Goal: Transaction & Acquisition: Purchase product/service

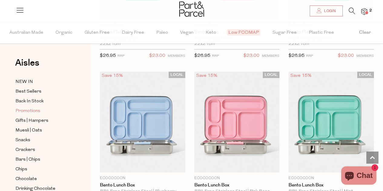
click at [27, 112] on span "Promotions" at bounding box center [27, 110] width 25 height 7
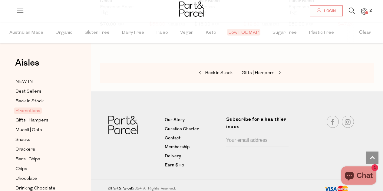
scroll to position [812, 0]
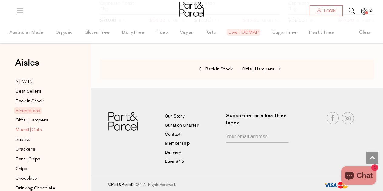
click at [30, 130] on span "Muesli | Oats" at bounding box center [28, 129] width 27 height 7
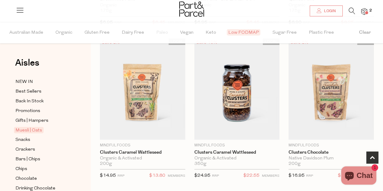
scroll to position [364, 0]
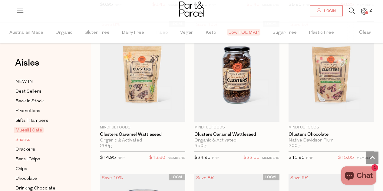
click at [32, 137] on link "Snacks" at bounding box center [42, 140] width 55 height 8
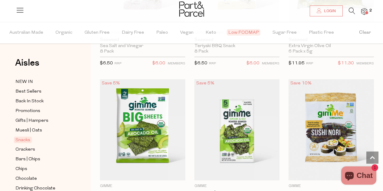
scroll to position [1886, 0]
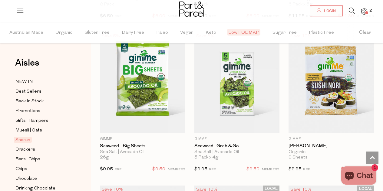
click at [131, 131] on span "Add To Parcel" at bounding box center [143, 129] width 82 height 13
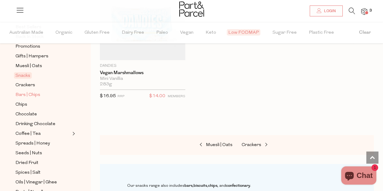
scroll to position [105, 0]
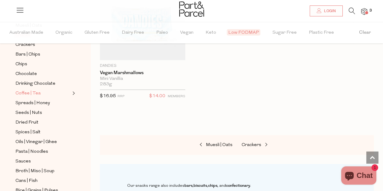
click at [37, 93] on span "Coffee | Tea" at bounding box center [27, 93] width 25 height 7
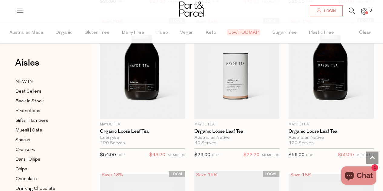
scroll to position [2212, 0]
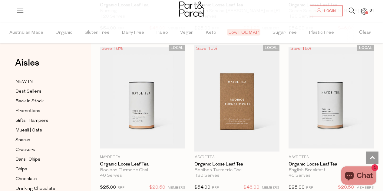
scroll to position [2655, 0]
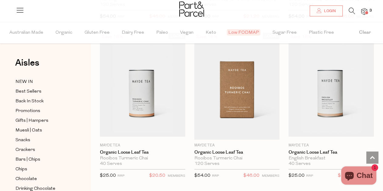
click at [181, 121] on img at bounding box center [142, 85] width 85 height 101
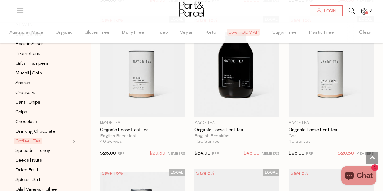
scroll to position [202, 0]
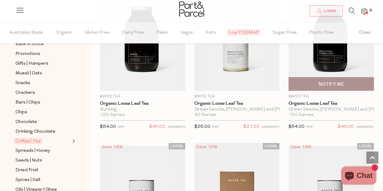
scroll to position [2502, 0]
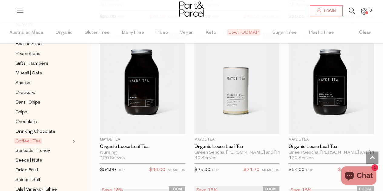
click at [267, 12] on div at bounding box center [191, 10] width 383 height 20
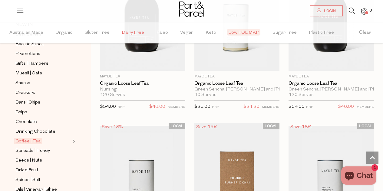
scroll to position [2569, 0]
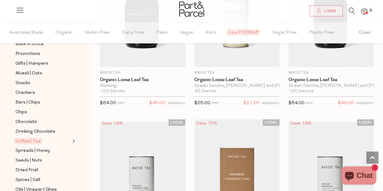
click at [354, 12] on icon at bounding box center [352, 11] width 6 height 7
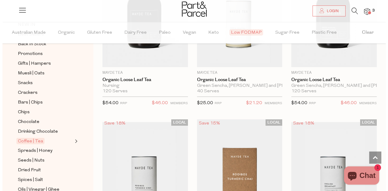
scroll to position [2598, 0]
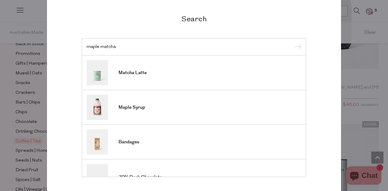
type input "maple matcha"
click at [292, 42] on input "submit" at bounding box center [296, 46] width 9 height 9
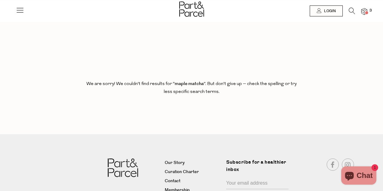
click at [363, 12] on img at bounding box center [364, 11] width 6 height 7
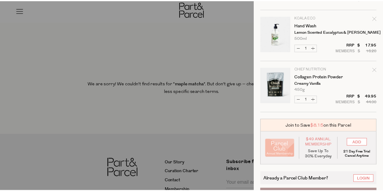
scroll to position [58, 0]
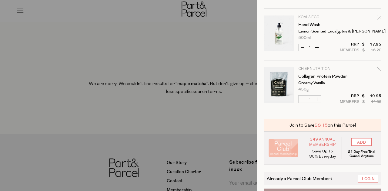
click at [207, 46] on div at bounding box center [194, 95] width 388 height 191
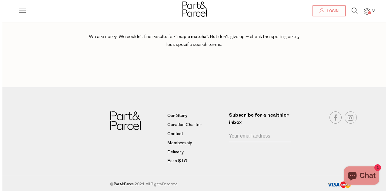
scroll to position [0, 0]
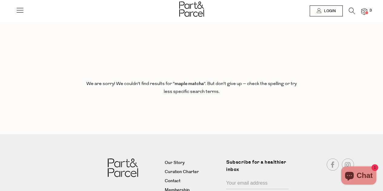
click at [20, 12] on icon at bounding box center [20, 10] width 8 height 8
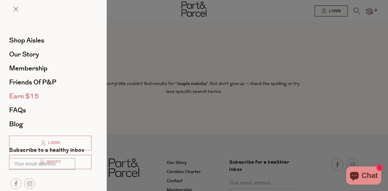
click at [35, 100] on span "Earn $15" at bounding box center [24, 96] width 30 height 10
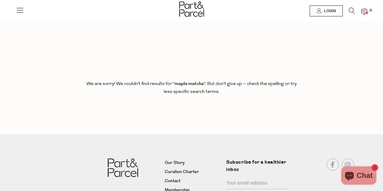
click at [21, 8] on icon at bounding box center [20, 10] width 8 height 8
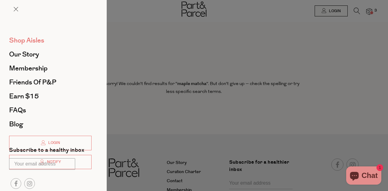
click at [28, 38] on span "Shop Aisles" at bounding box center [26, 40] width 35 height 10
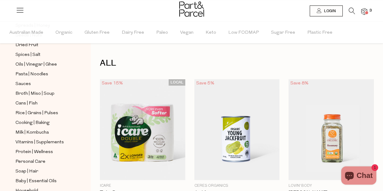
scroll to position [183, 0]
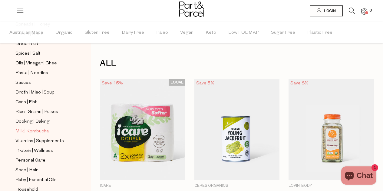
click at [40, 132] on span "Milk | Kombucha" at bounding box center [31, 131] width 33 height 7
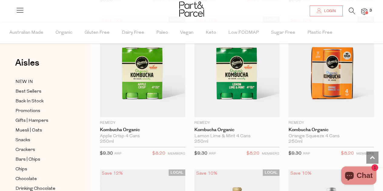
scroll to position [1464, 0]
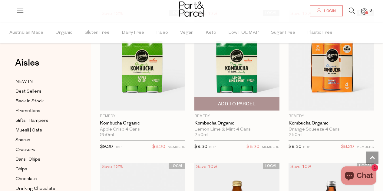
click at [255, 103] on span "Add To Parcel" at bounding box center [237, 104] width 38 height 6
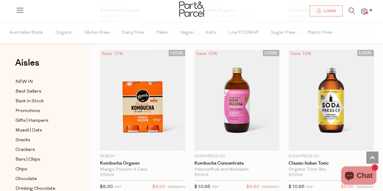
scroll to position [1595, 0]
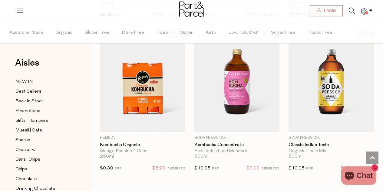
click at [285, 118] on div "LOCAL Save 10% 1 Add To Parcel Soda Press Co. Classic Indian Tonic Organic Toni…" at bounding box center [327, 103] width 95 height 144
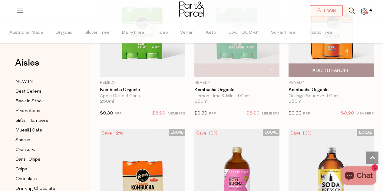
scroll to position [1463, 0]
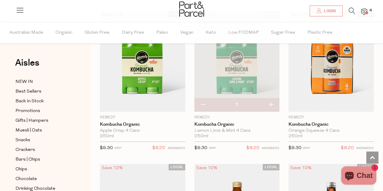
click at [273, 104] on button "button" at bounding box center [270, 104] width 17 height 13
type input "2"
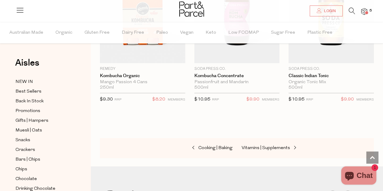
scroll to position [1741, 0]
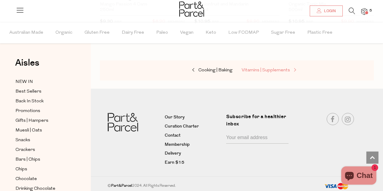
click at [271, 70] on span "Vitamins | Supplements" at bounding box center [266, 70] width 48 height 5
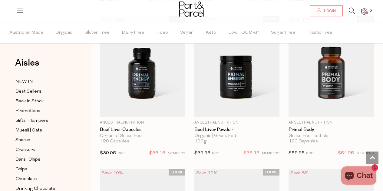
scroll to position [2213, 0]
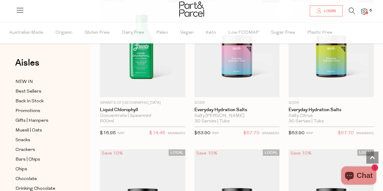
scroll to position [2959, 0]
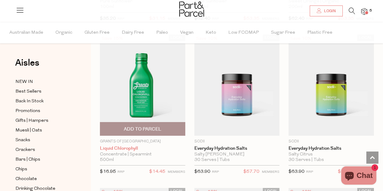
click at [125, 145] on link "Liquid Chlorophyll" at bounding box center [142, 147] width 85 height 5
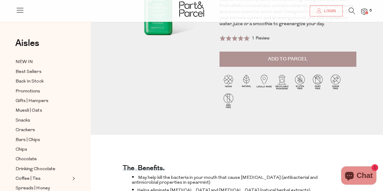
scroll to position [13, 0]
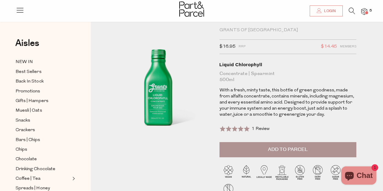
click at [292, 147] on span "Add to Parcel" at bounding box center [288, 149] width 40 height 7
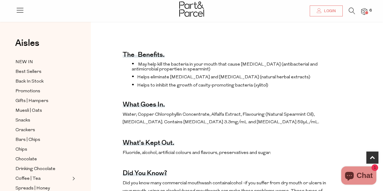
scroll to position [241, 0]
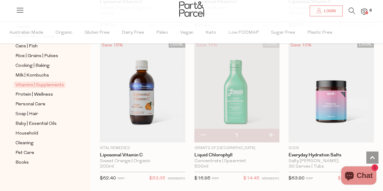
scroll to position [241, 0]
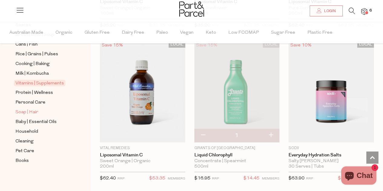
click at [31, 115] on span "Soap | Hair" at bounding box center [26, 111] width 23 height 7
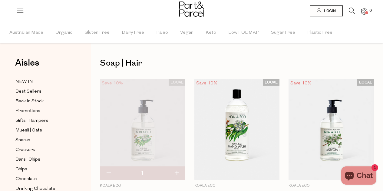
click at [370, 11] on span "6" at bounding box center [370, 10] width 5 height 5
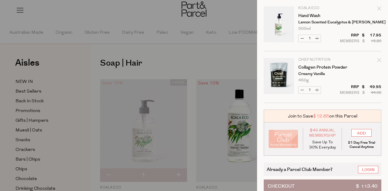
scroll to position [183, 0]
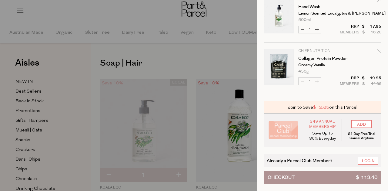
click at [346, 172] on button "Checkout $ 113.40" at bounding box center [323, 176] width 118 height 13
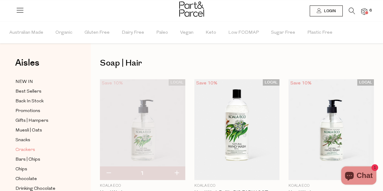
click at [25, 150] on span "Crackers" at bounding box center [25, 149] width 20 height 7
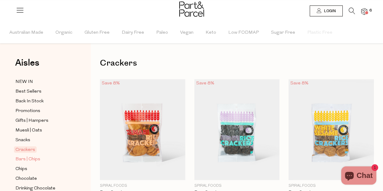
click at [22, 159] on span "Bars | Chips" at bounding box center [27, 158] width 25 height 7
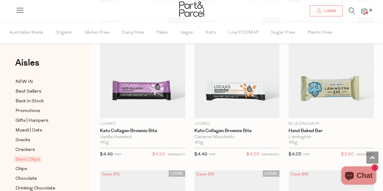
scroll to position [991, 0]
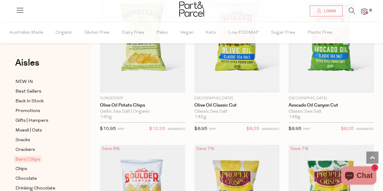
scroll to position [2929, 0]
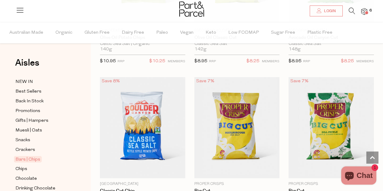
click at [228, 92] on img at bounding box center [236, 127] width 85 height 101
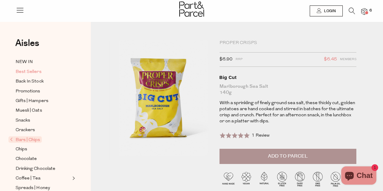
click at [35, 71] on span "Best Sellers" at bounding box center [28, 71] width 26 height 7
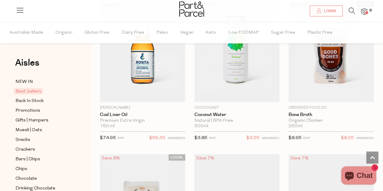
scroll to position [618, 0]
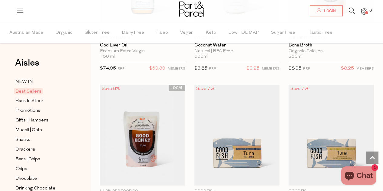
click at [260, 92] on img at bounding box center [236, 135] width 85 height 101
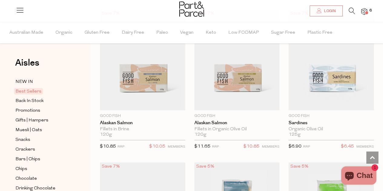
scroll to position [841, 0]
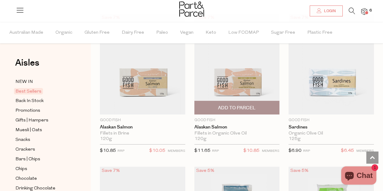
click at [235, 106] on span "Add To Parcel" at bounding box center [237, 108] width 38 height 6
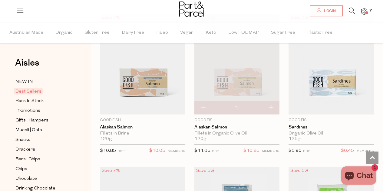
click at [367, 11] on span at bounding box center [366, 12] width 3 height 3
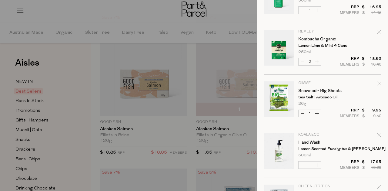
scroll to position [94, 0]
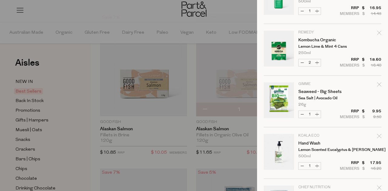
click at [377, 83] on icon "Remove Seaweed - Big Sheets" at bounding box center [379, 84] width 4 height 4
type input "Add Membership"
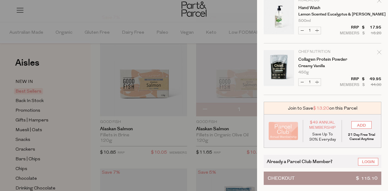
scroll to position [178, 0]
click at [323, 177] on button "Checkout $ 115.10" at bounding box center [323, 177] width 118 height 13
